Goal: Use online tool/utility: Use online tool/utility

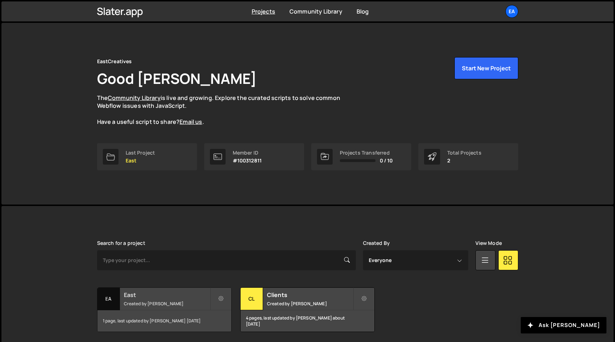
click at [168, 302] on small "Created by Nick Elfvering" at bounding box center [167, 304] width 86 height 6
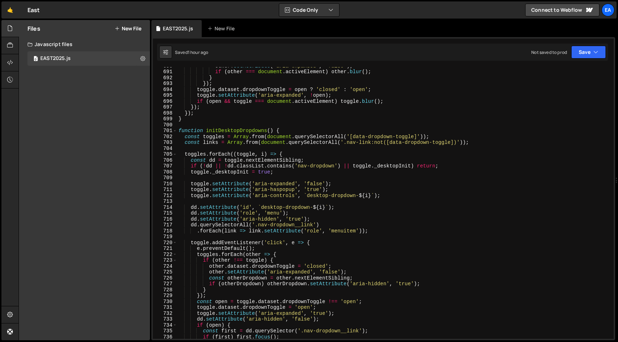
scroll to position [4053, 0]
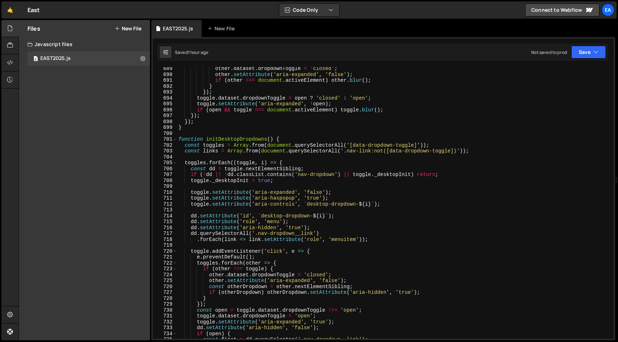
type textarea "const links = Array.from(document.querySelectorAll('.nav-link:not([data-dropdow…"
drag, startPoint x: 478, startPoint y: 152, endPoint x: 160, endPoint y: 152, distance: 318.4
click at [160, 152] on div "const links = Array.from(document.querySelectorAll('.nav-link:not([data-dropdow…" at bounding box center [383, 203] width 461 height 272
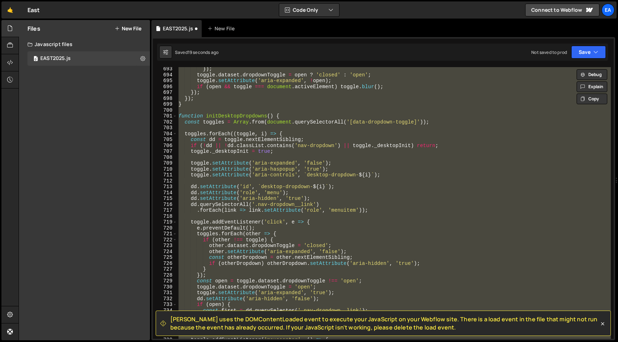
scroll to position [4076, 0]
click at [432, 122] on div "}) ; toggle . dataset . dropdownToggle = open ? 'closed' : 'open' ; toggle . se…" at bounding box center [394, 203] width 434 height 272
type textarea "const toggles = Array.from(document.querySelectorAll('[data-dropdown-toggle]'));"
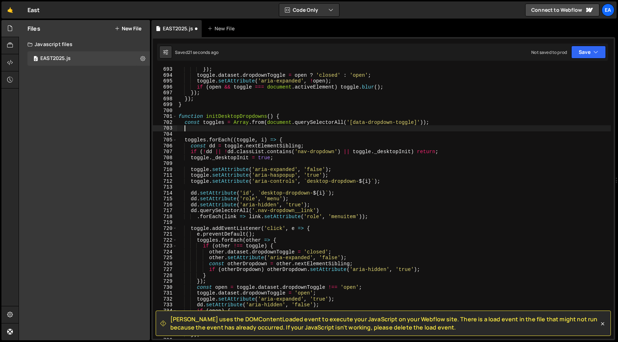
paste textarea "const links = Array.from(document.querySelectorAll('.nav-link:not([data-dropdow…"
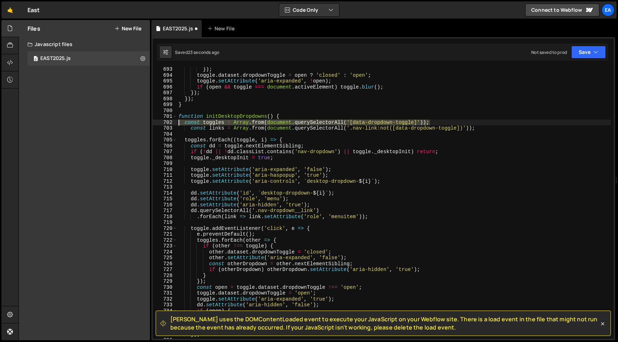
drag, startPoint x: 442, startPoint y: 121, endPoint x: 177, endPoint y: 122, distance: 265.2
click at [177, 122] on div "}) ; toggle . dataset . dropdownToggle = open ? 'closed' : 'open' ; toggle . se…" at bounding box center [394, 207] width 434 height 283
type textarea "const toggles = Array.from(document.querySelectorAll('[data-dropdown-toggle]'));"
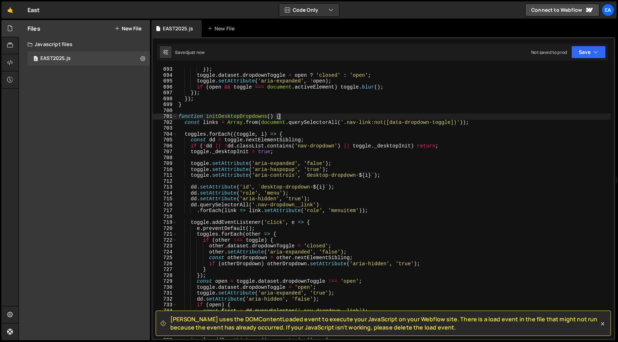
type textarea "function initDesktopDropdowns() {"
